Goal: Task Accomplishment & Management: Manage account settings

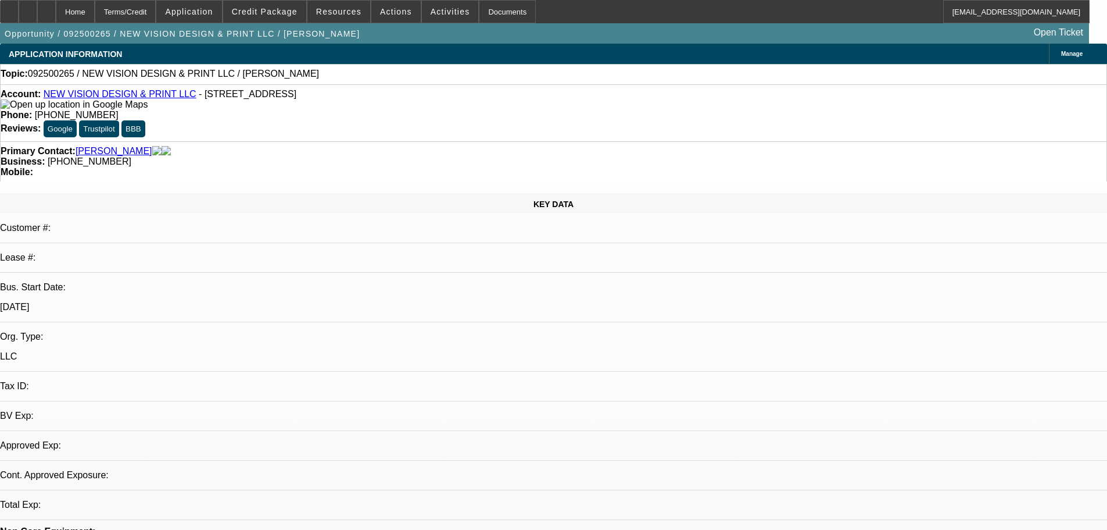
select select "0"
select select "2"
select select "0.1"
select select "4"
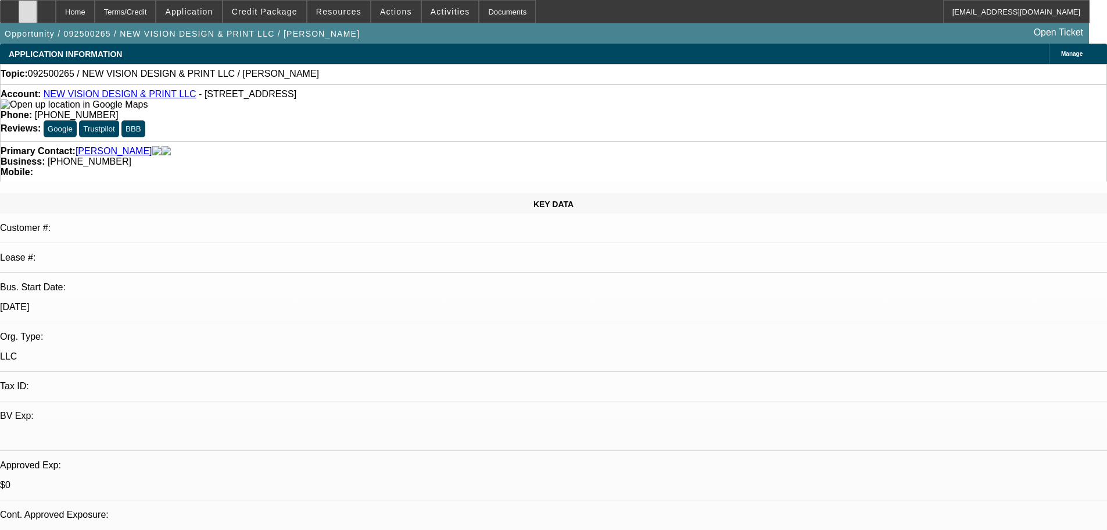
click at [37, 17] on div at bounding box center [28, 11] width 19 height 23
click at [294, 9] on span "Credit Package" at bounding box center [265, 11] width 66 height 9
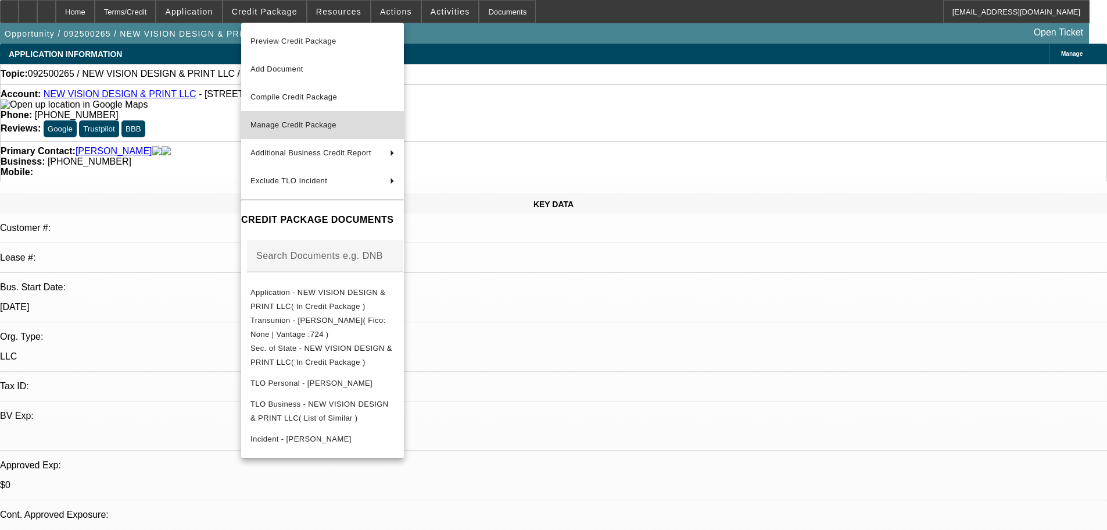
click at [303, 121] on span "Manage Credit Package" at bounding box center [294, 124] width 86 height 9
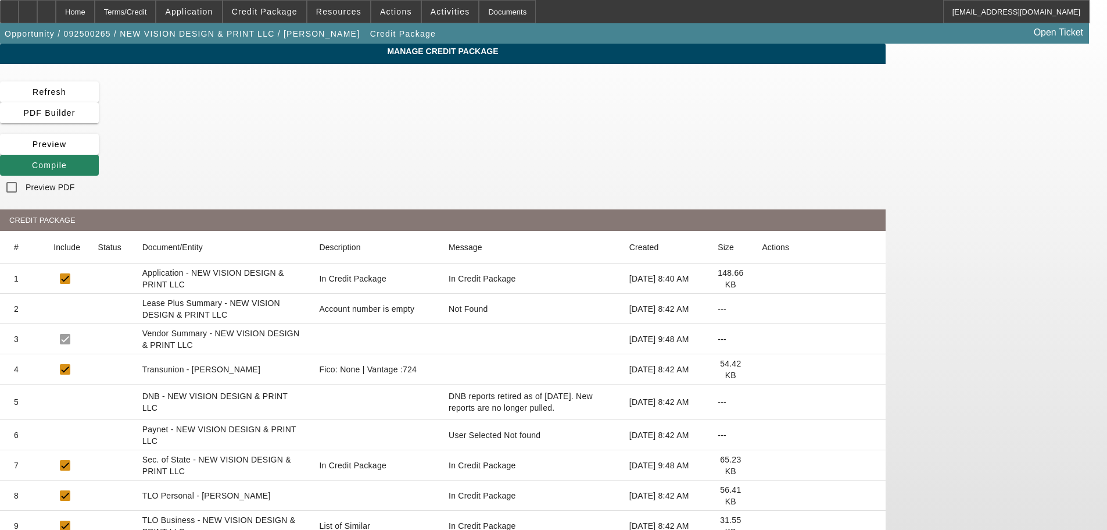
click at [762, 435] on icon at bounding box center [762, 435] width 0 height 0
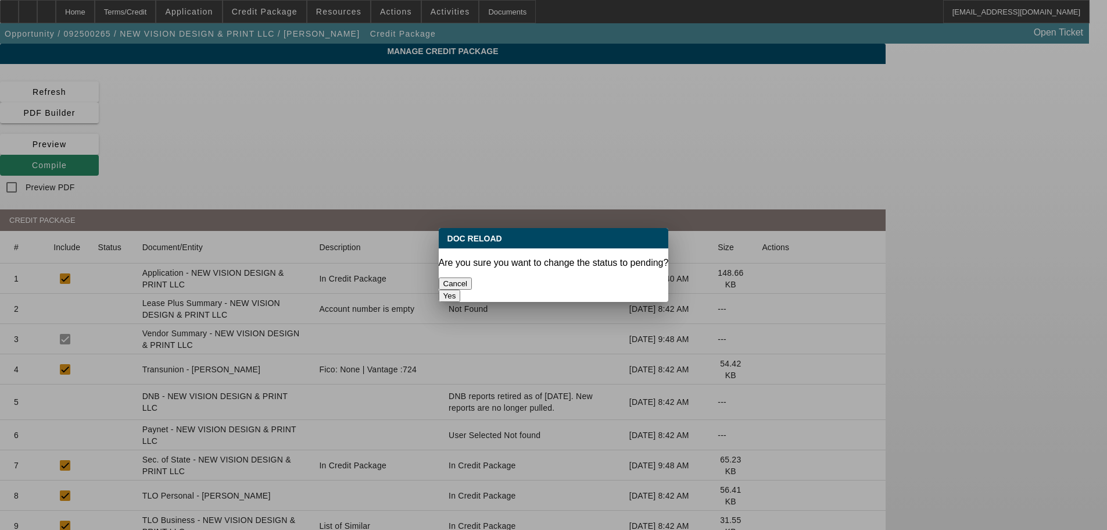
click at [461, 289] on button "Yes" at bounding box center [450, 295] width 22 height 12
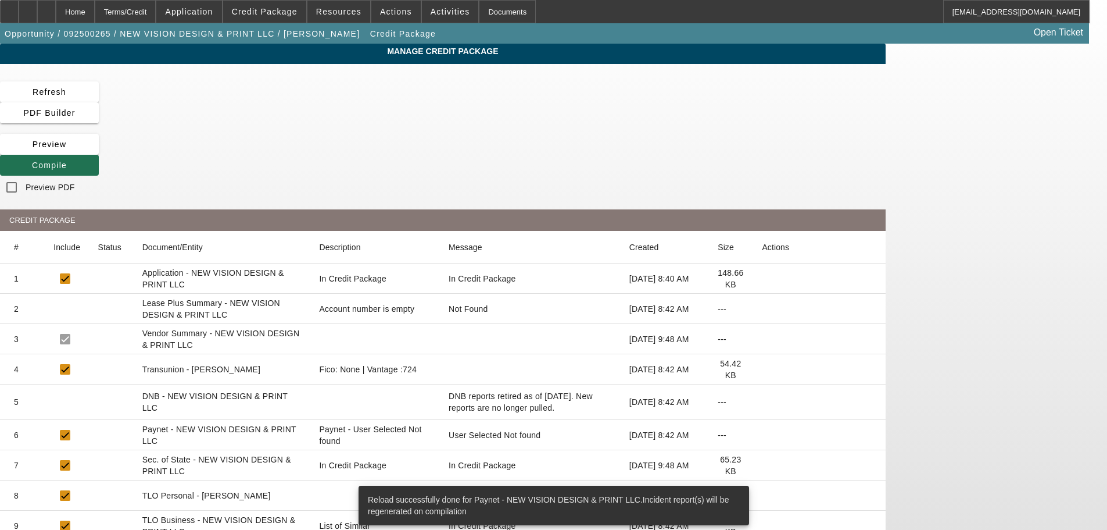
click at [67, 160] on span "Compile" at bounding box center [49, 164] width 35 height 9
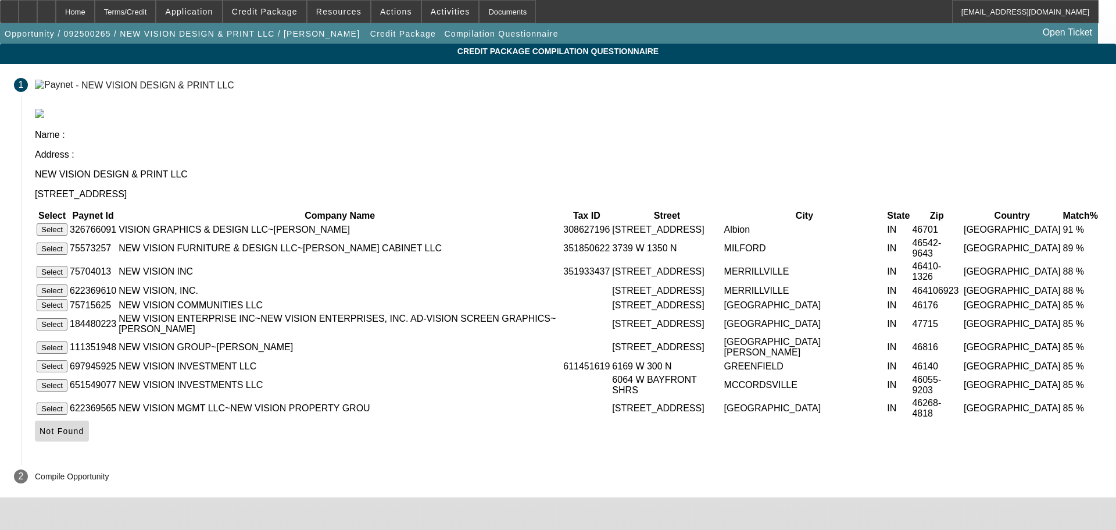
click at [84, 428] on span "Not Found" at bounding box center [62, 430] width 45 height 9
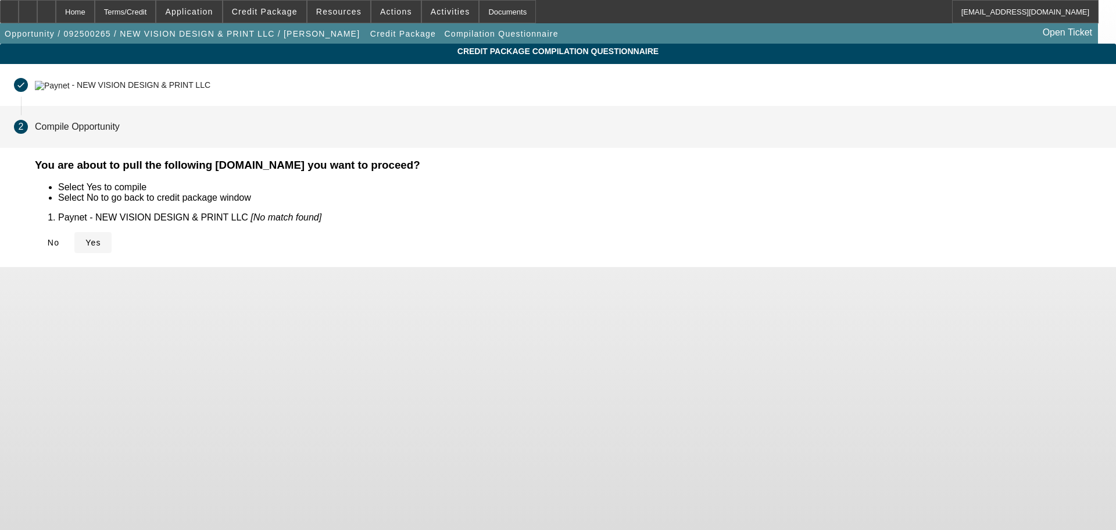
click at [85, 238] on icon at bounding box center [85, 242] width 0 height 9
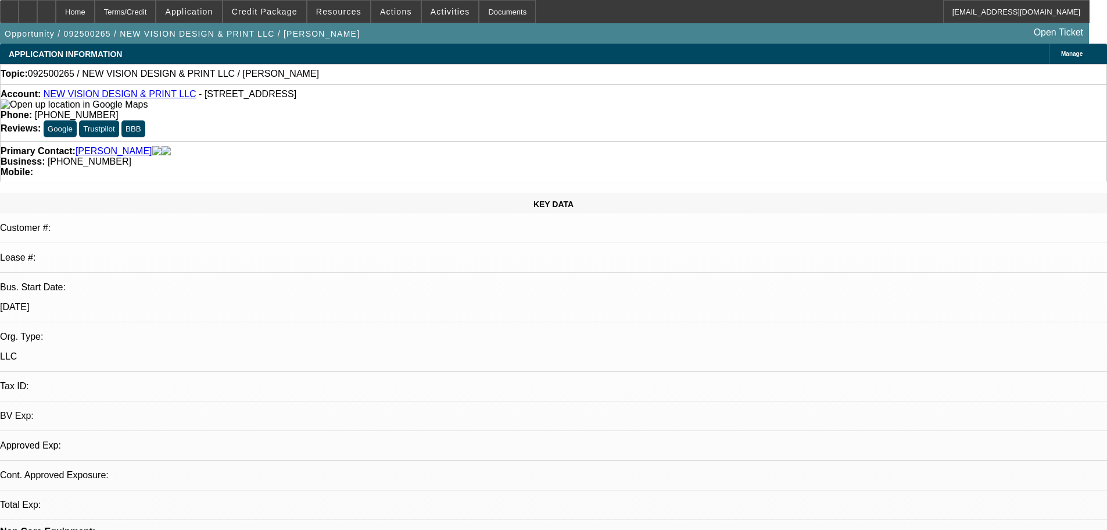
select select "0"
select select "2"
select select "0.1"
select select "4"
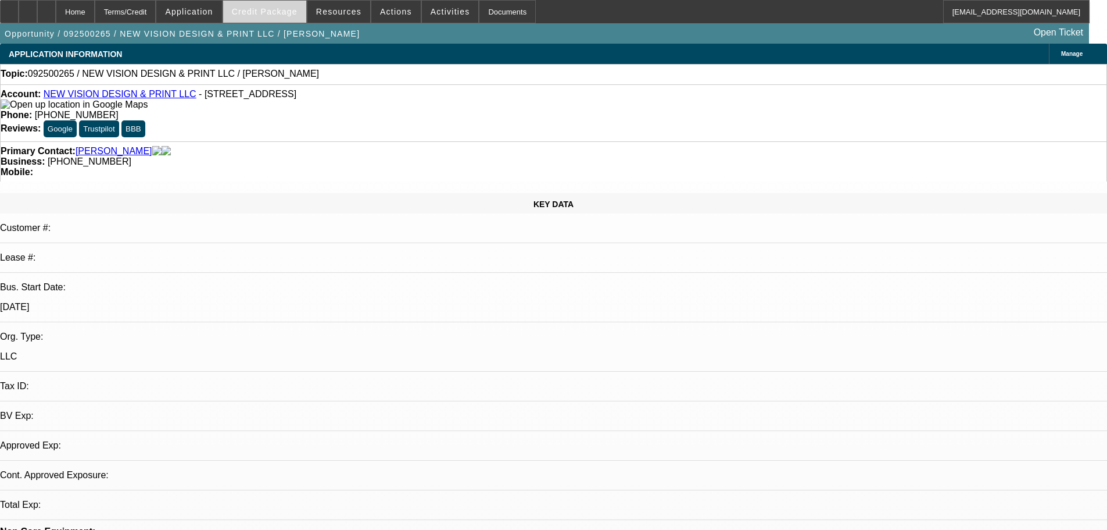
click at [272, 11] on span "Credit Package" at bounding box center [265, 11] width 66 height 9
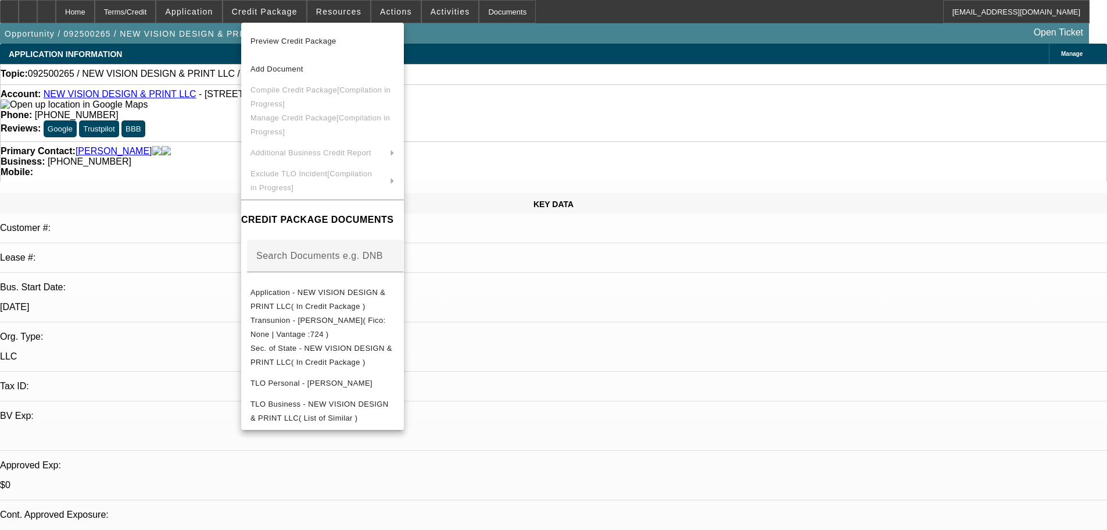
click at [284, 37] on span "Preview Credit Package" at bounding box center [294, 41] width 86 height 9
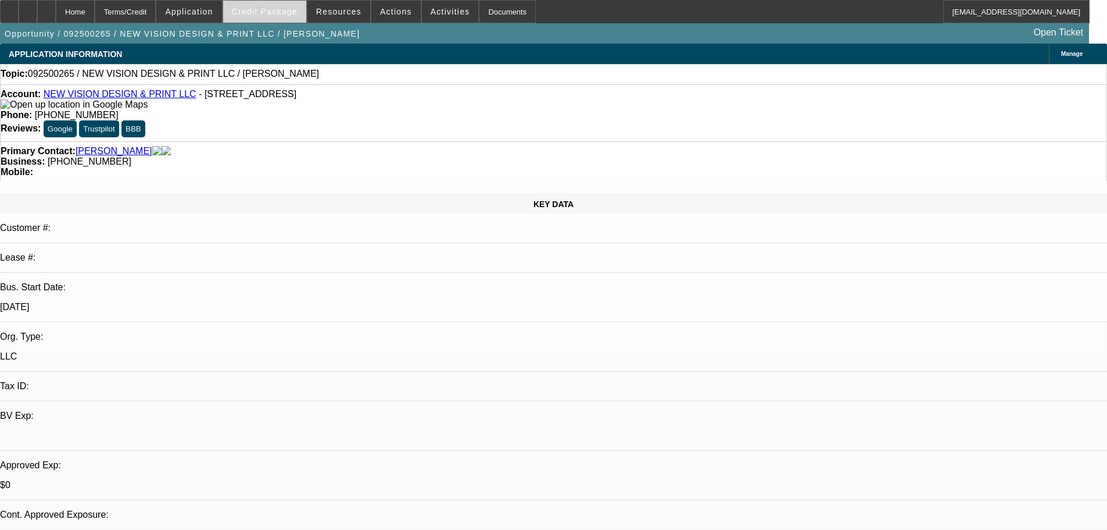
click at [284, 17] on span at bounding box center [264, 12] width 83 height 28
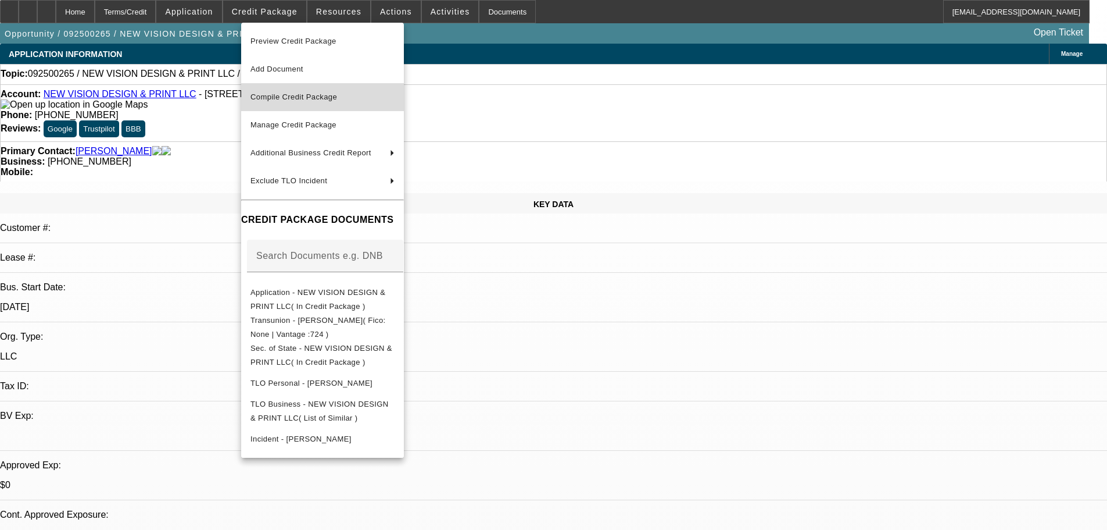
click at [306, 99] on span "Compile Credit Package" at bounding box center [294, 96] width 87 height 9
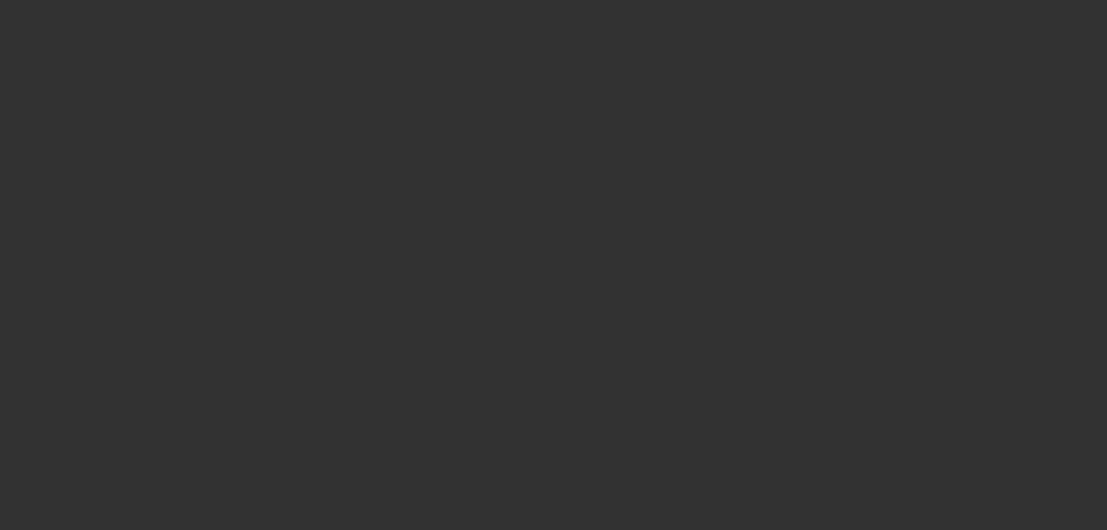
select select "0"
select select "2"
select select "0.1"
select select "4"
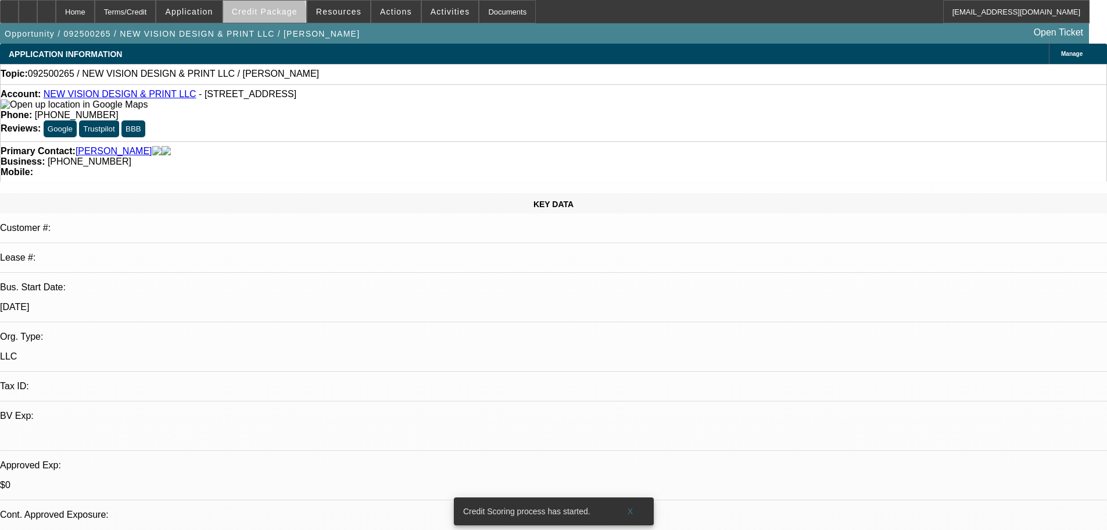
click at [282, 17] on span at bounding box center [264, 12] width 83 height 28
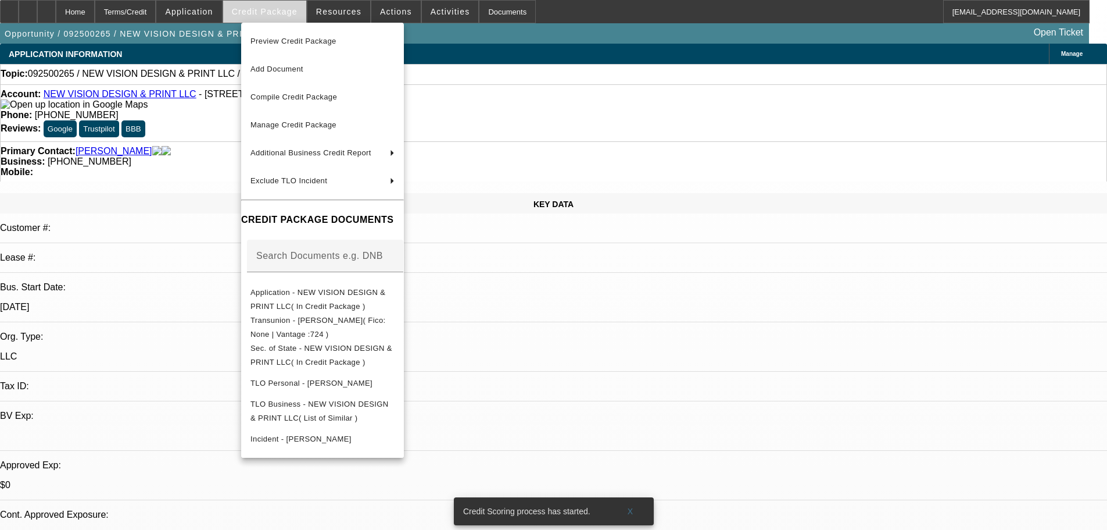
click at [282, 17] on div at bounding box center [553, 265] width 1107 height 530
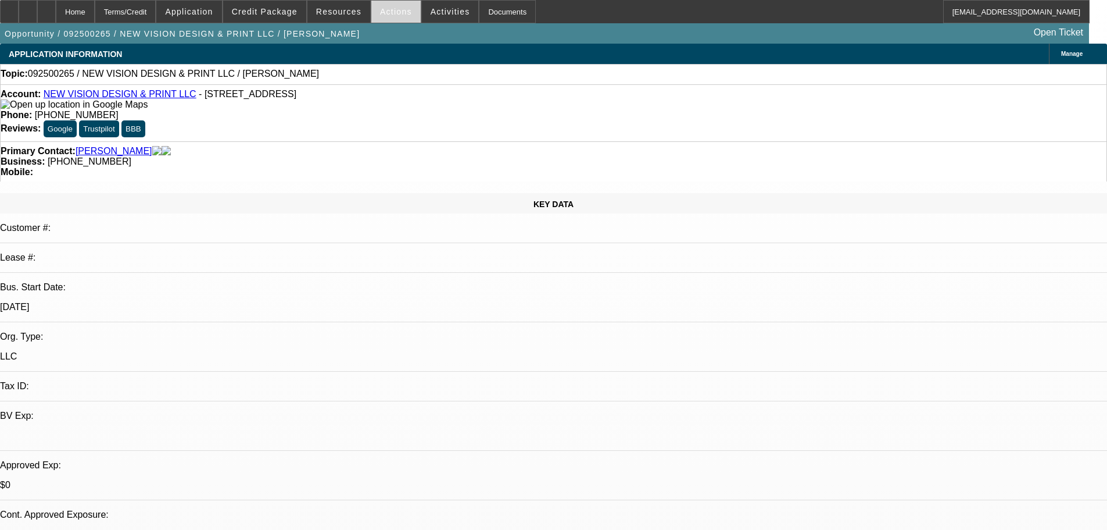
click at [390, 11] on span "Actions" at bounding box center [396, 11] width 32 height 9
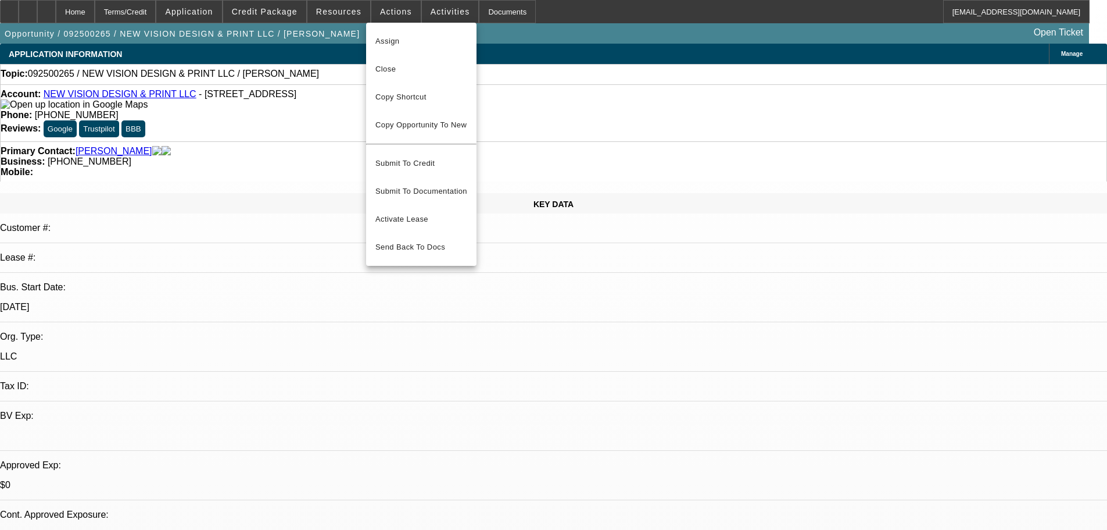
click at [343, 6] on div at bounding box center [553, 265] width 1107 height 530
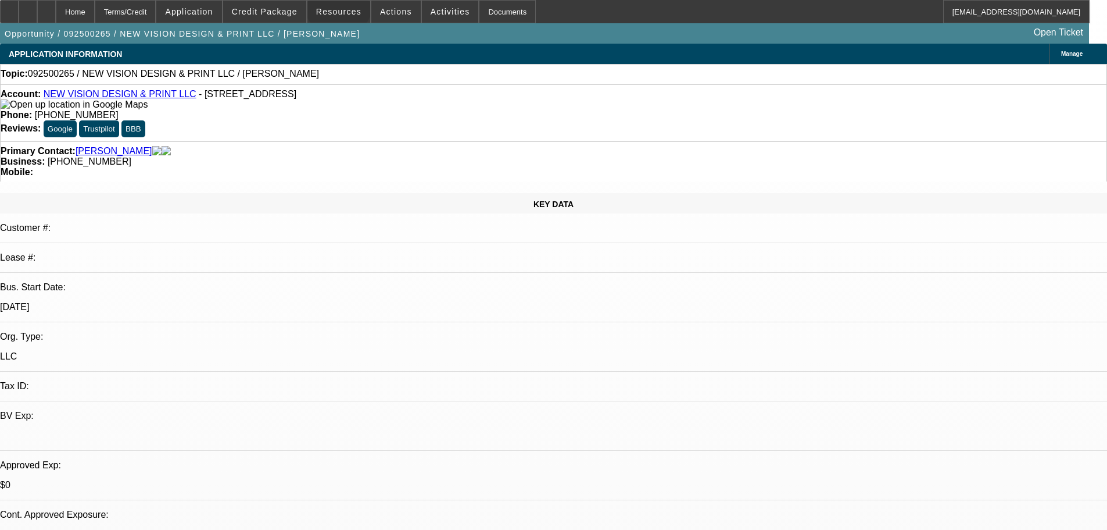
click at [343, 6] on span at bounding box center [338, 12] width 63 height 28
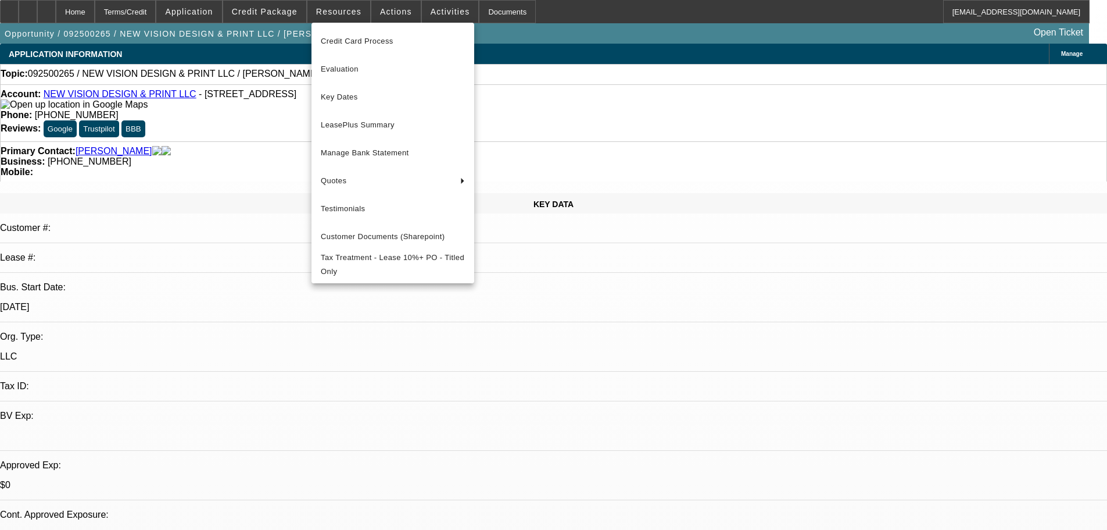
click at [431, 5] on div at bounding box center [553, 265] width 1107 height 530
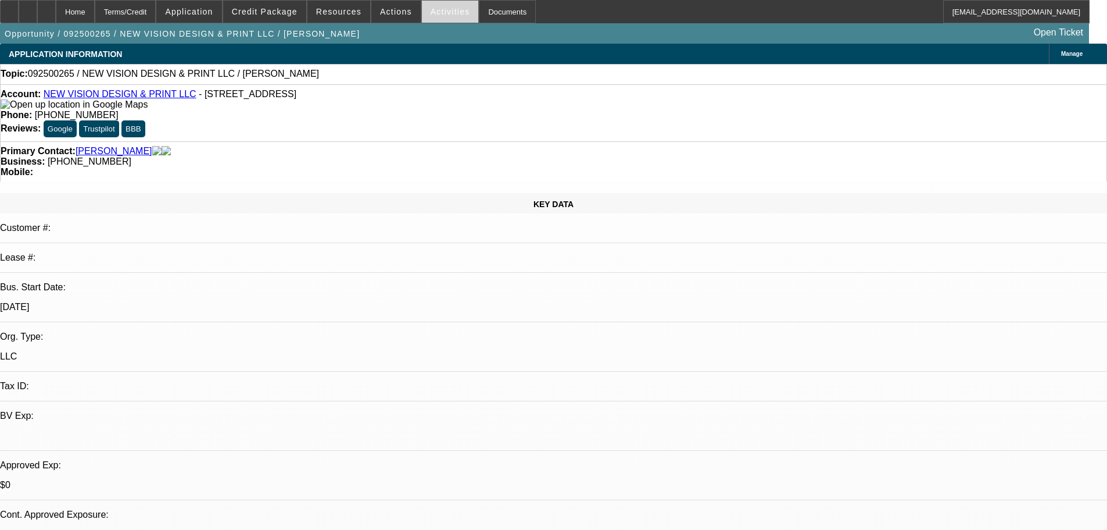
click at [433, 6] on span at bounding box center [450, 12] width 57 height 28
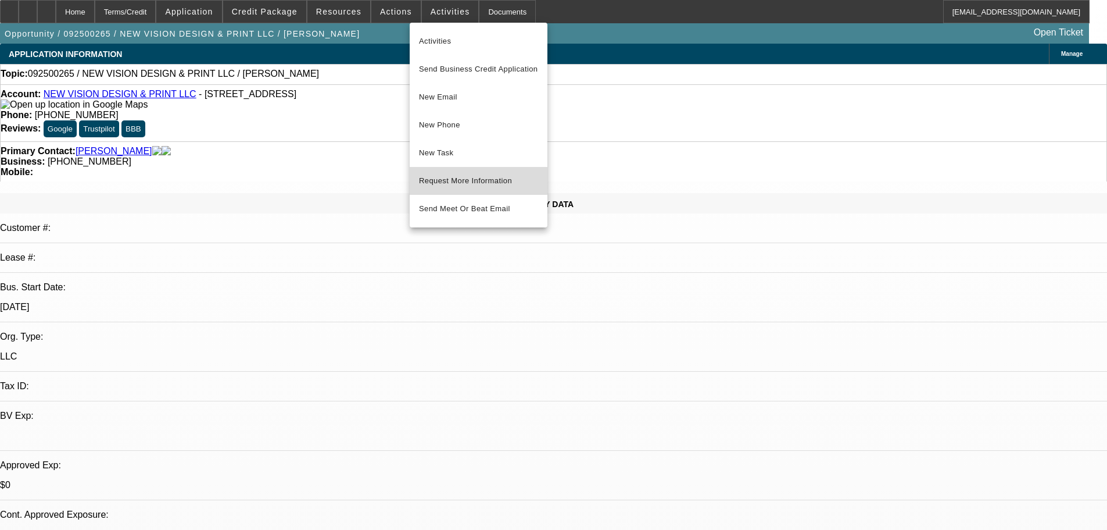
click at [470, 175] on span "Request More Information" at bounding box center [478, 181] width 119 height 14
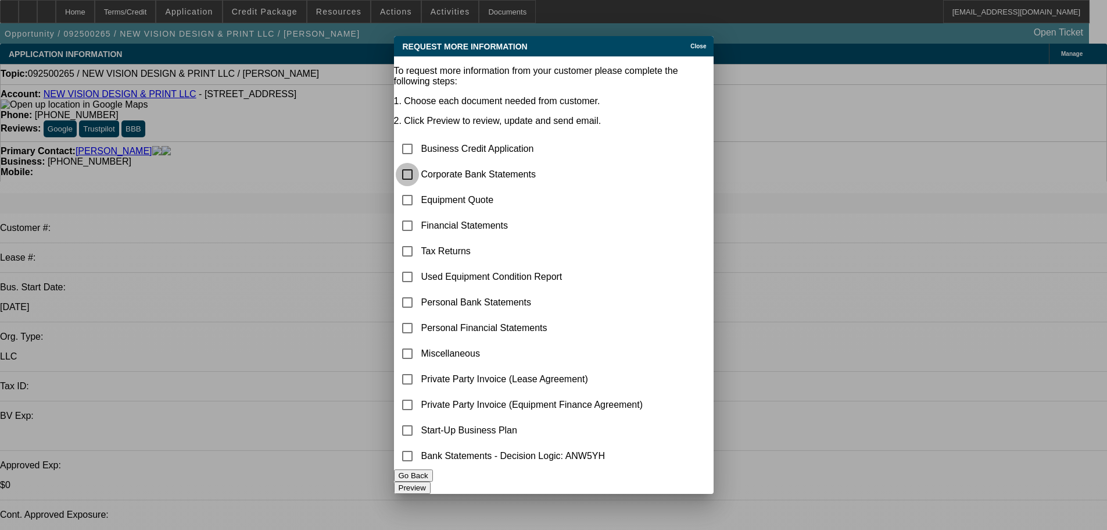
click at [419, 163] on input "checkbox" at bounding box center [407, 174] width 23 height 23
checkbox input "true"
click at [419, 188] on input "checkbox" at bounding box center [407, 199] width 23 height 23
checkbox input "true"
click at [431, 481] on button "Preview" at bounding box center [412, 487] width 37 height 12
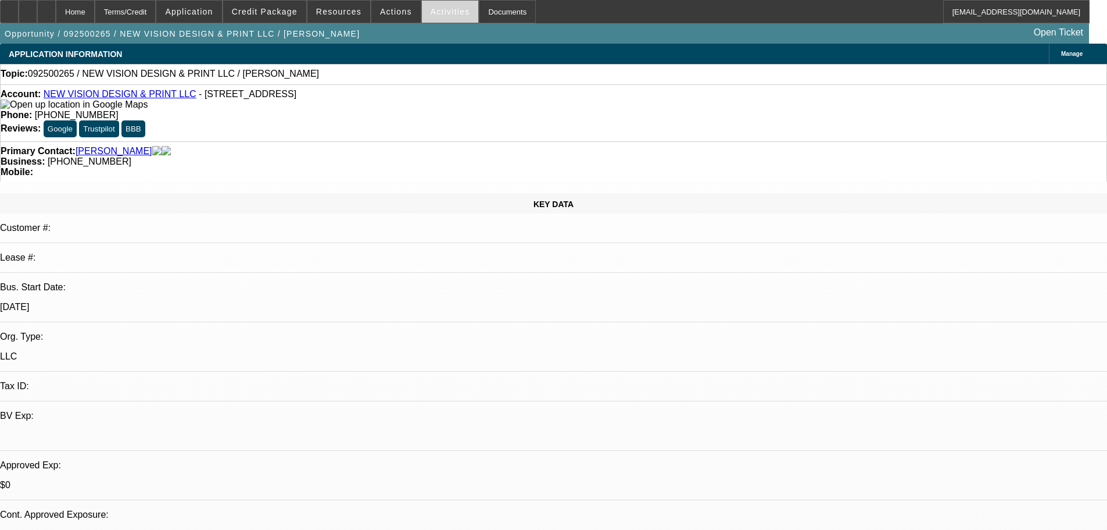
click at [435, 16] on span at bounding box center [450, 12] width 57 height 28
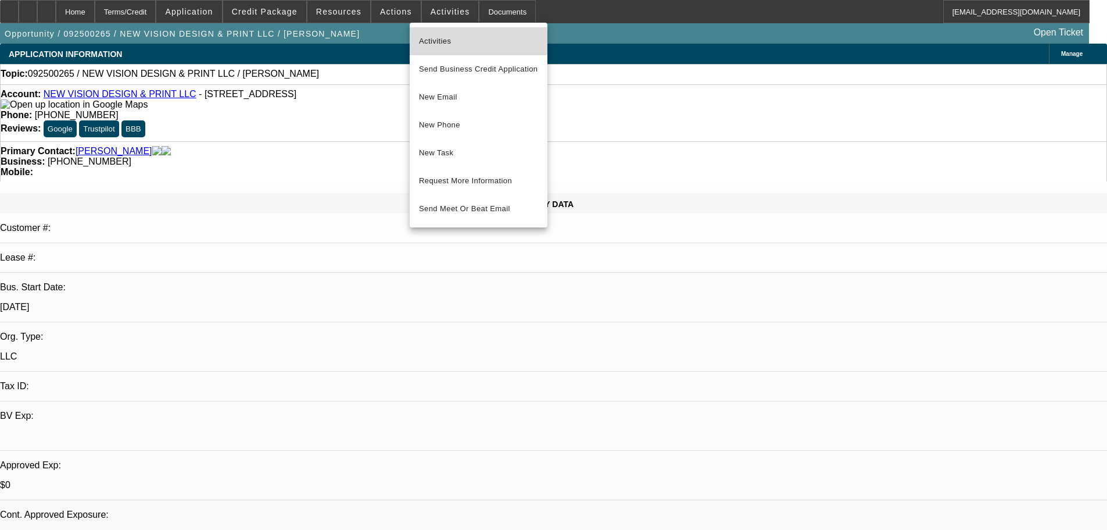
click at [446, 42] on span "Activities" at bounding box center [478, 41] width 119 height 14
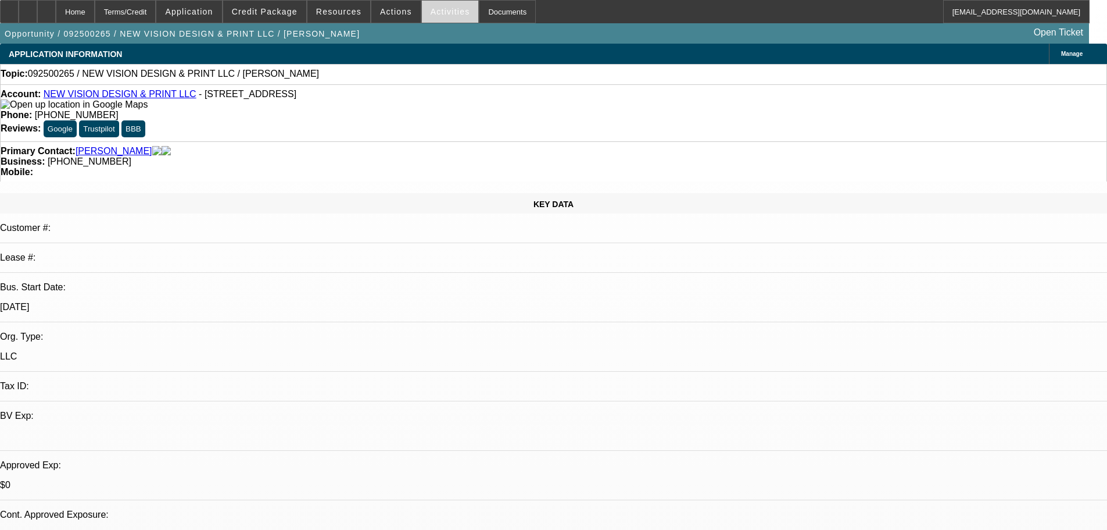
click at [438, 12] on span "Activities" at bounding box center [451, 11] width 40 height 9
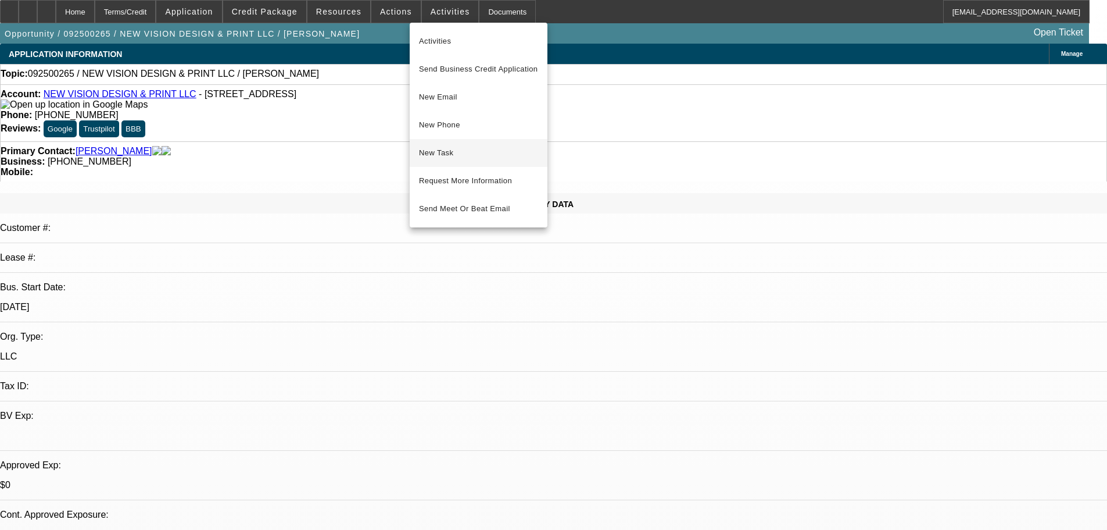
click at [464, 155] on span "New Task" at bounding box center [478, 153] width 119 height 14
